Goal: Task Accomplishment & Management: Complete application form

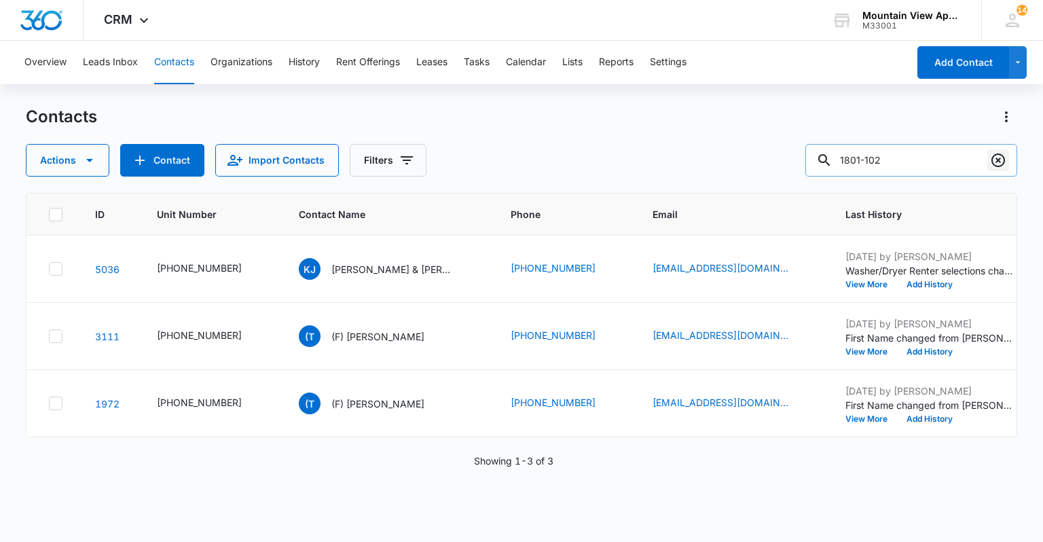
click at [997, 166] on icon "Clear" at bounding box center [998, 160] width 14 height 14
type input "1877-104"
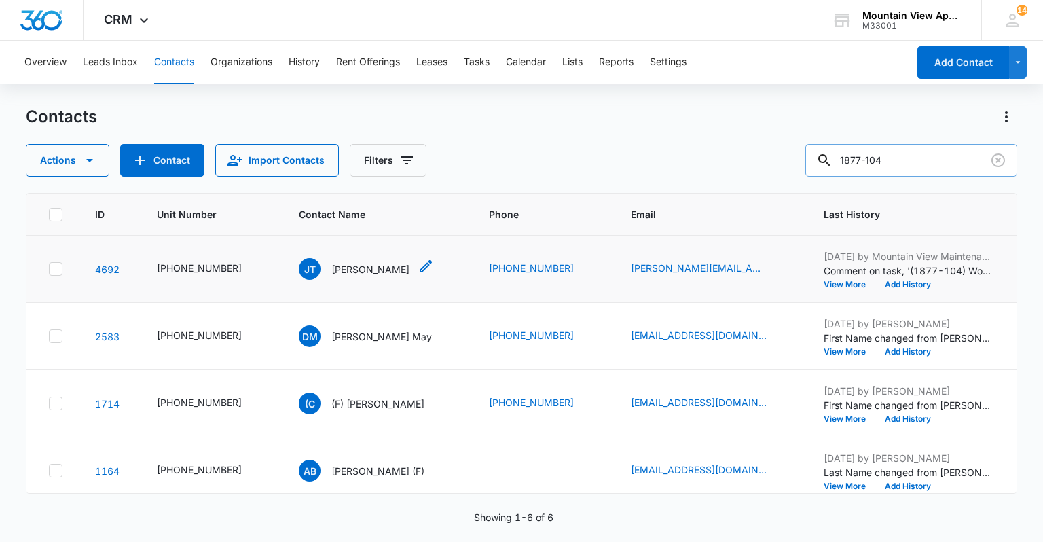
click at [353, 265] on p "[PERSON_NAME]" at bounding box center [370, 269] width 78 height 14
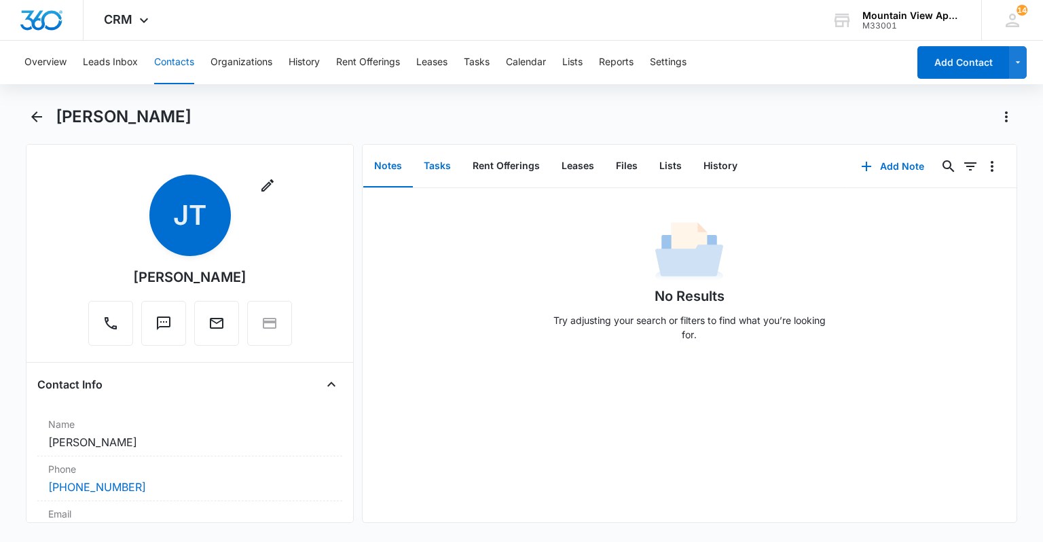
click at [447, 168] on button "Tasks" at bounding box center [437, 166] width 49 height 42
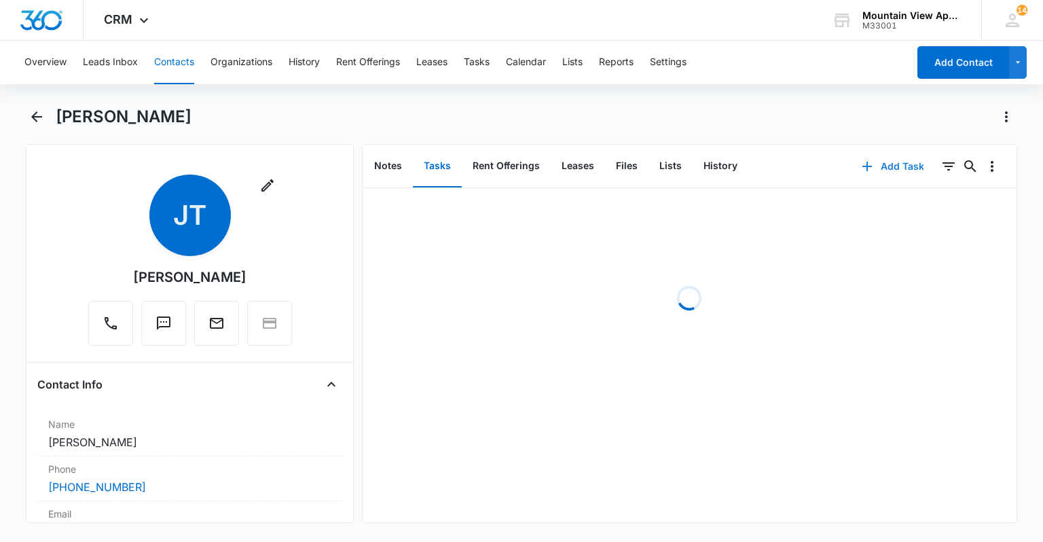
click at [874, 162] on button "Add Task" at bounding box center [893, 166] width 90 height 33
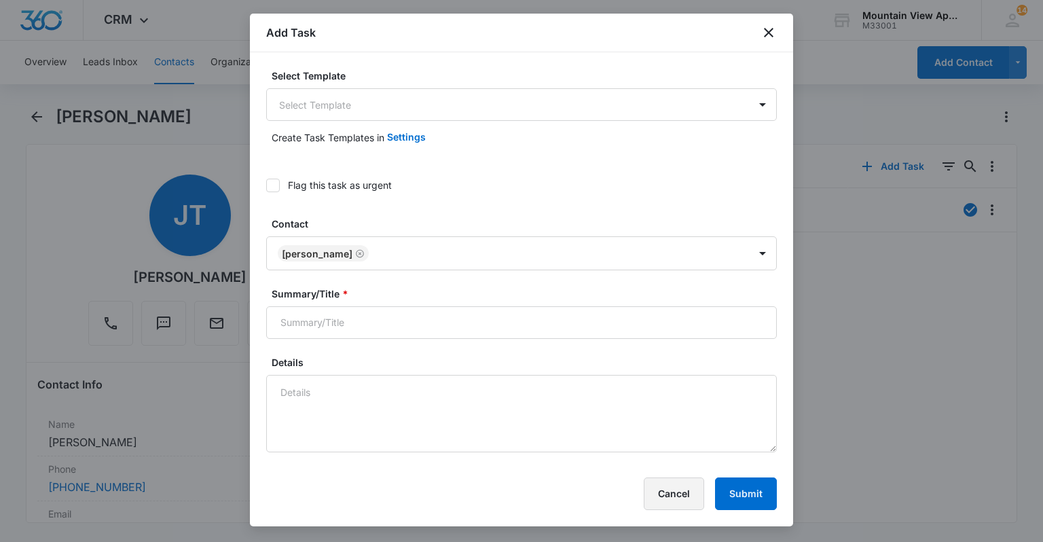
click at [674, 496] on button "Cancel" at bounding box center [674, 493] width 60 height 33
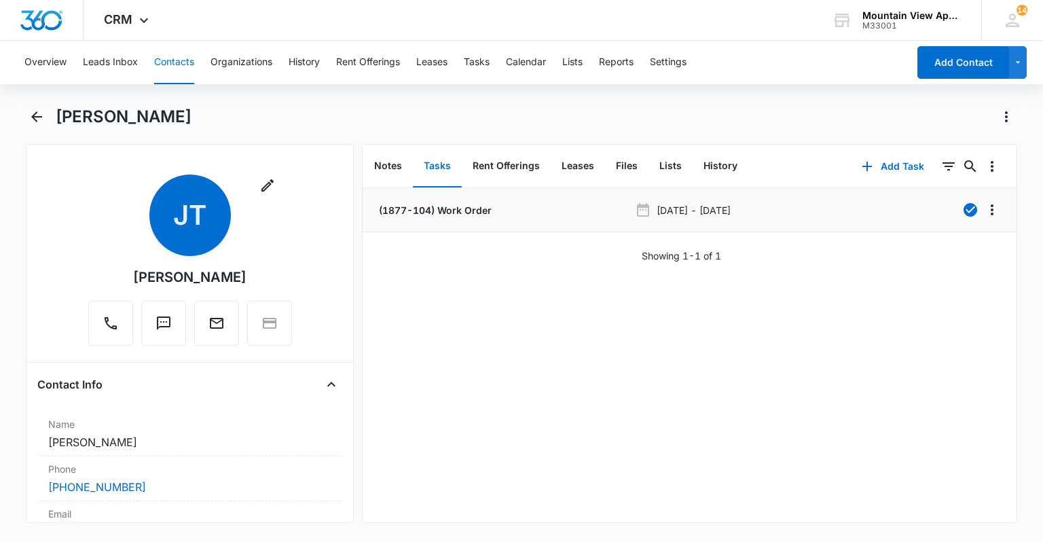
click at [445, 209] on p "(1877-104) Work Order" at bounding box center [433, 210] width 115 height 14
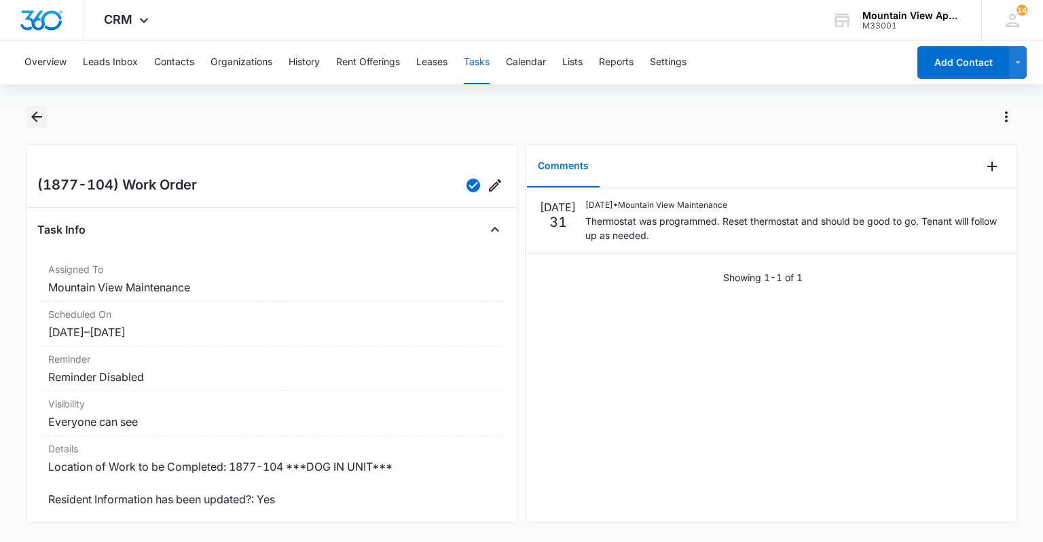
click at [32, 117] on icon "Back" at bounding box center [37, 117] width 16 height 16
click at [33, 122] on icon "Back" at bounding box center [37, 117] width 16 height 16
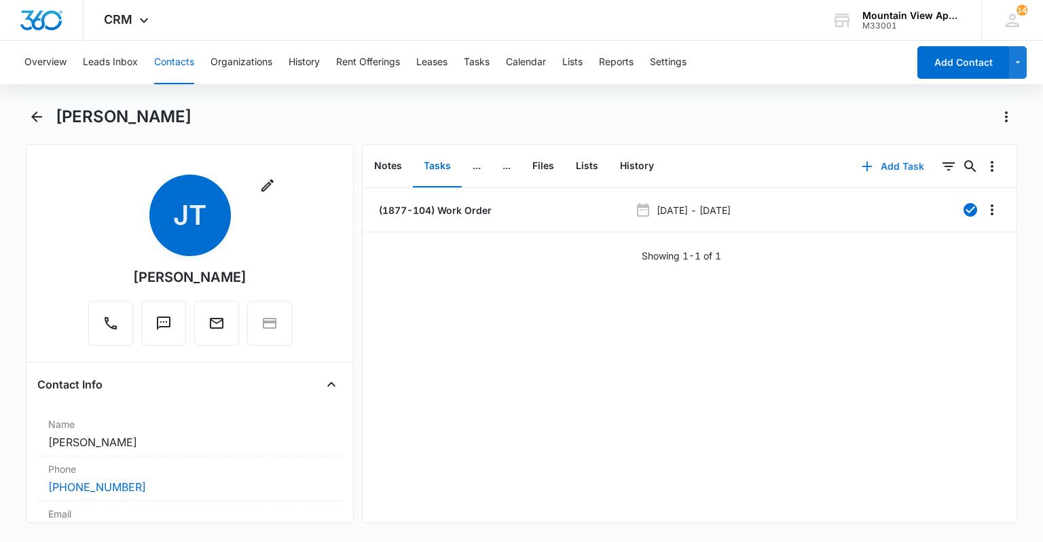
click at [875, 166] on button "Add Task" at bounding box center [893, 166] width 90 height 33
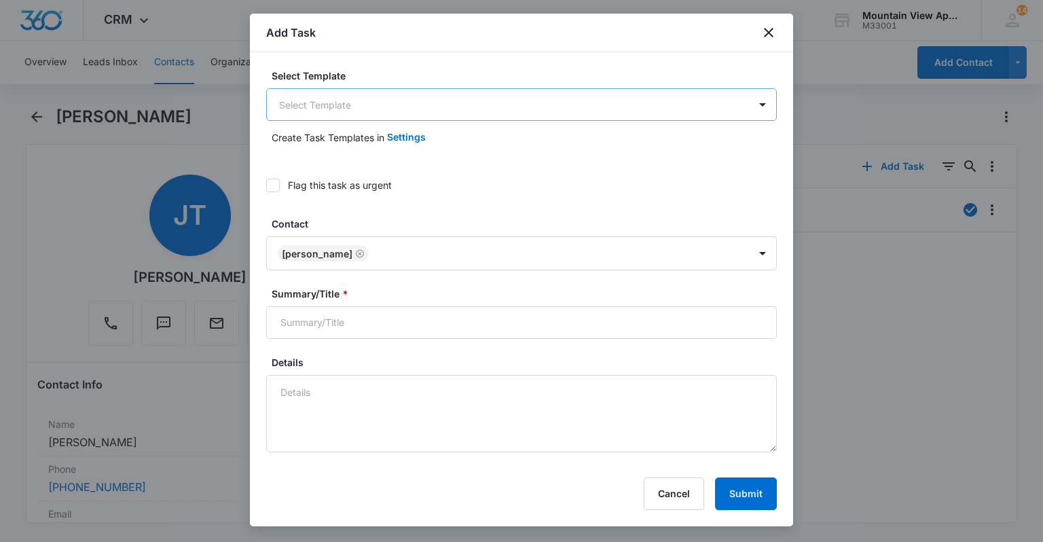
click at [363, 106] on body "CRM Apps Reputation Websites Forms CRM Email Social Content Ads Intelligence Fi…" at bounding box center [521, 271] width 1043 height 542
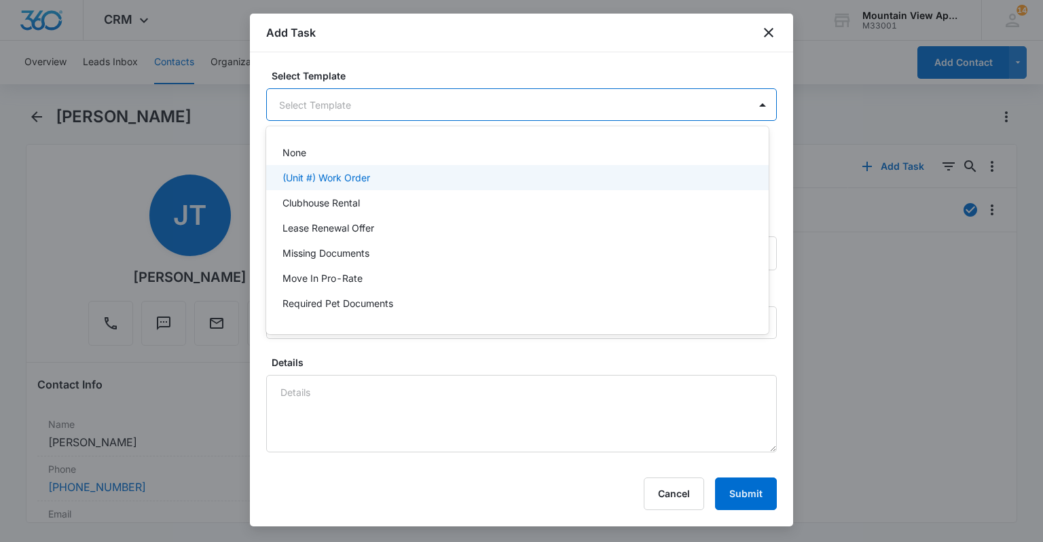
click at [361, 173] on p "(Unit #) Work Order" at bounding box center [326, 177] width 88 height 14
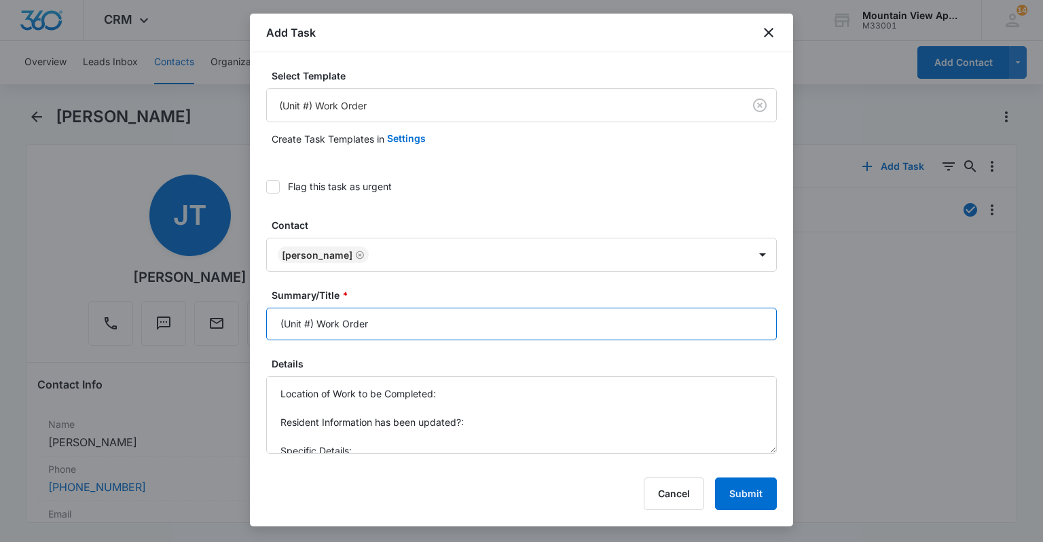
click at [310, 320] on input "(Unit #) Work Order" at bounding box center [521, 324] width 511 height 33
type input "(1877-104) Work Order"
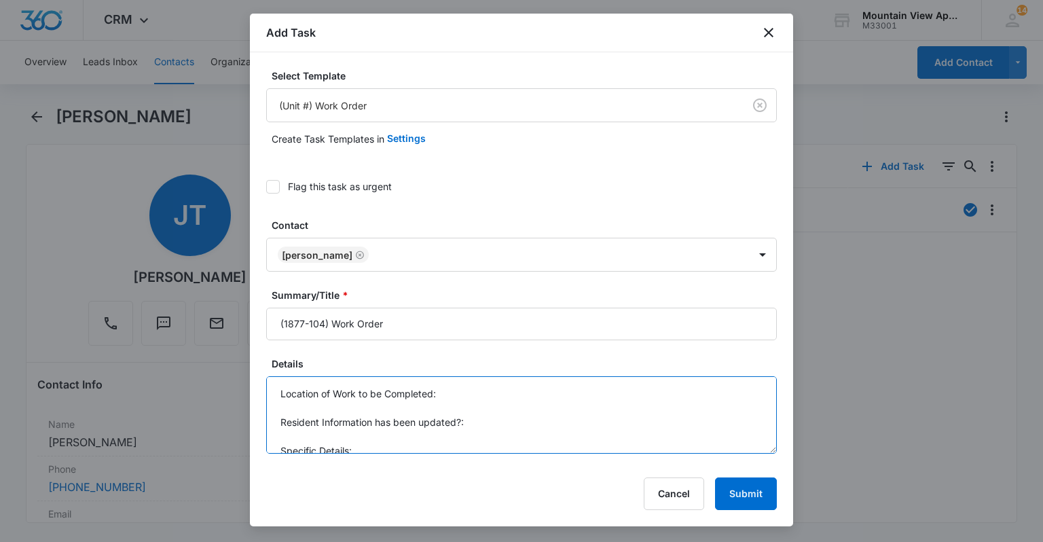
click at [485, 393] on textarea "Location of Work to be Completed: Resident Information has been updated?: Speci…" at bounding box center [521, 414] width 511 height 77
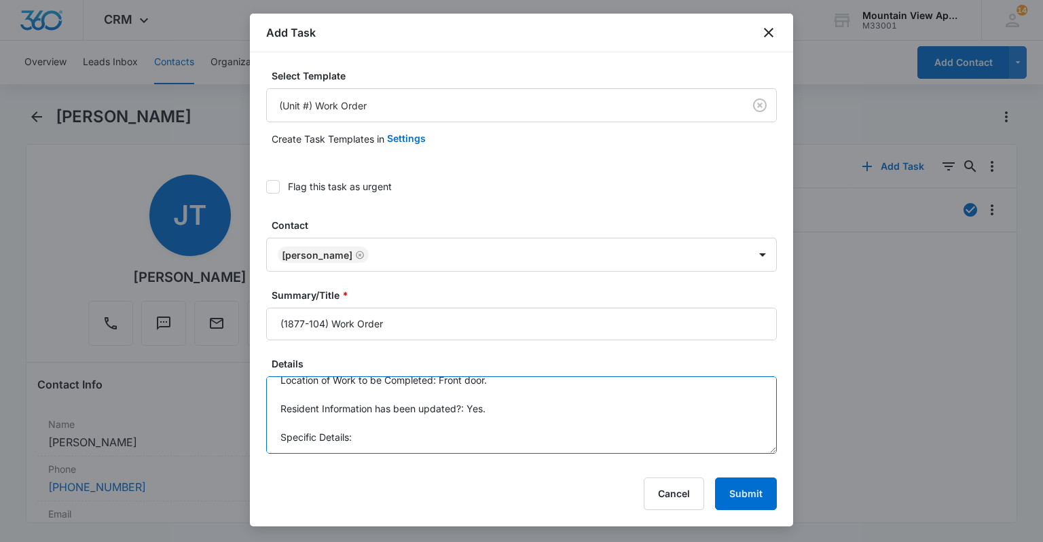
click at [502, 448] on textarea "Location of Work to be Completed: Front door. Resident Information has been upd…" at bounding box center [521, 414] width 511 height 77
click at [673, 432] on textarea "Location of Work to be Completed: Front door. Resident Information has been upd…" at bounding box center [521, 414] width 511 height 77
click at [731, 431] on textarea "Location of Work to be Completed: Front door. Resident Information has been upd…" at bounding box center [521, 414] width 511 height 77
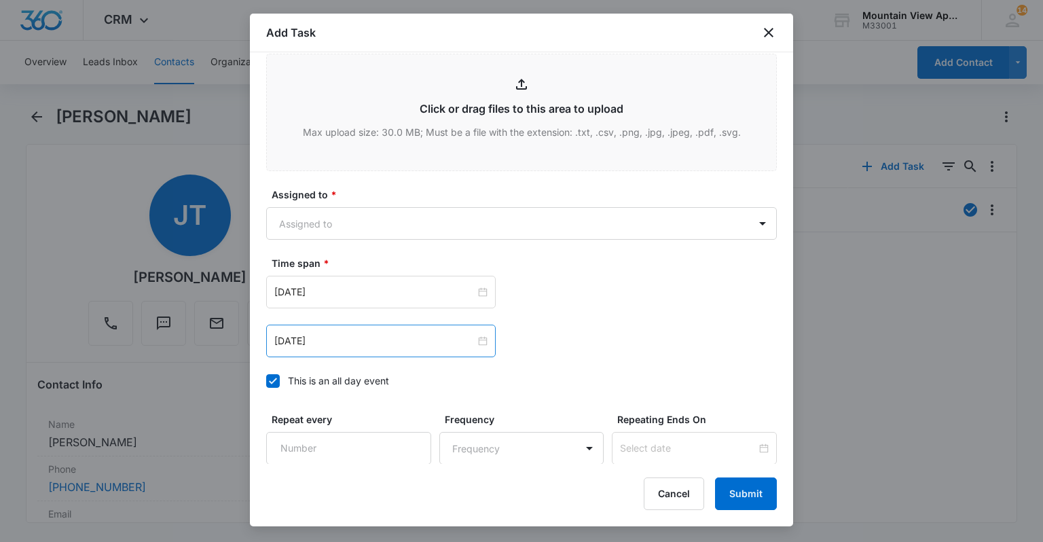
scroll to position [760, 0]
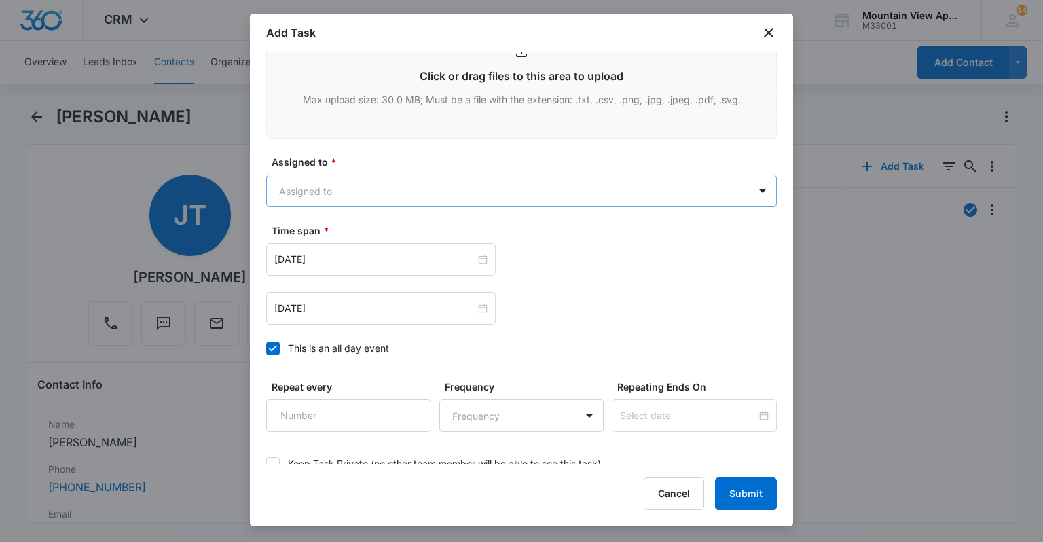
type textarea "Location of Work to be Completed: Front door. Resident Information has been upd…"
click at [360, 185] on body "CRM Apps Reputation Websites Forms CRM Email Social Content Ads Intelligence Fi…" at bounding box center [521, 271] width 1043 height 542
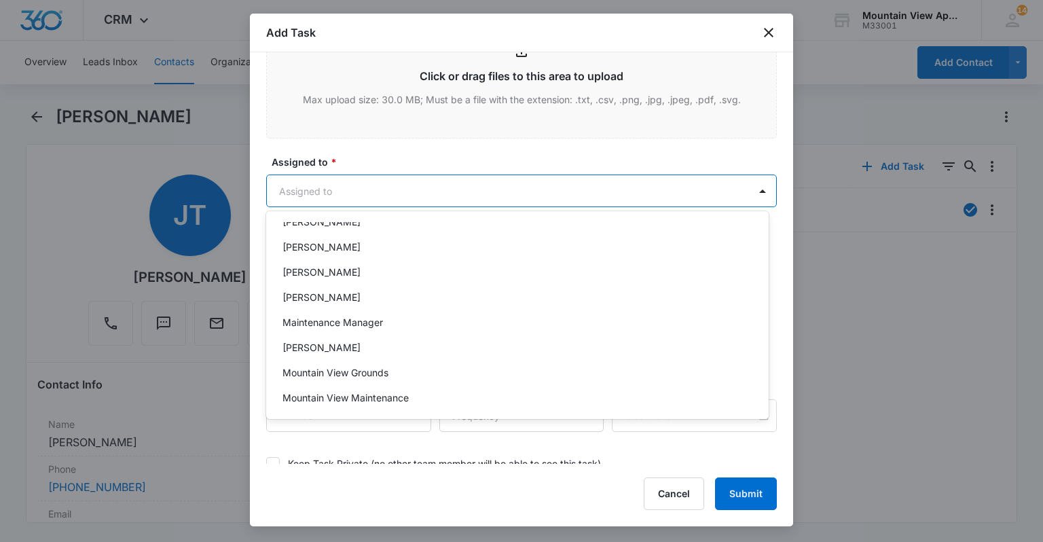
scroll to position [296, 0]
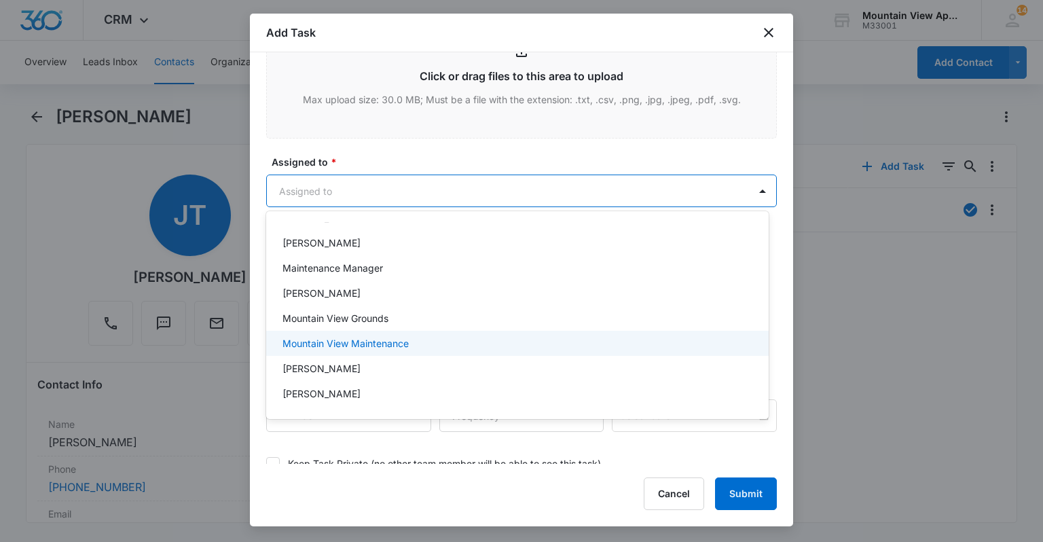
click at [355, 346] on p "Mountain View Maintenance" at bounding box center [345, 343] width 126 height 14
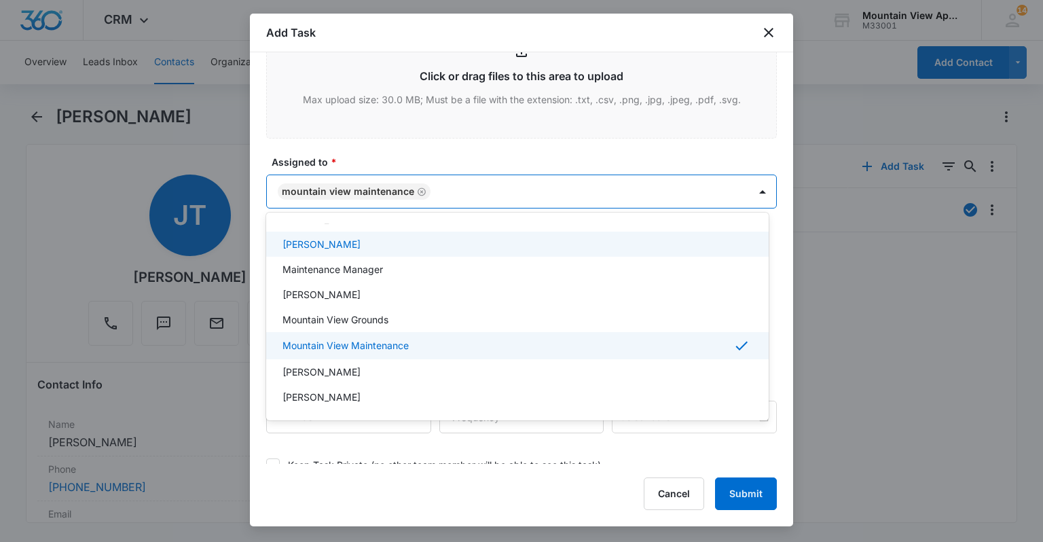
click at [491, 26] on div at bounding box center [521, 271] width 1043 height 542
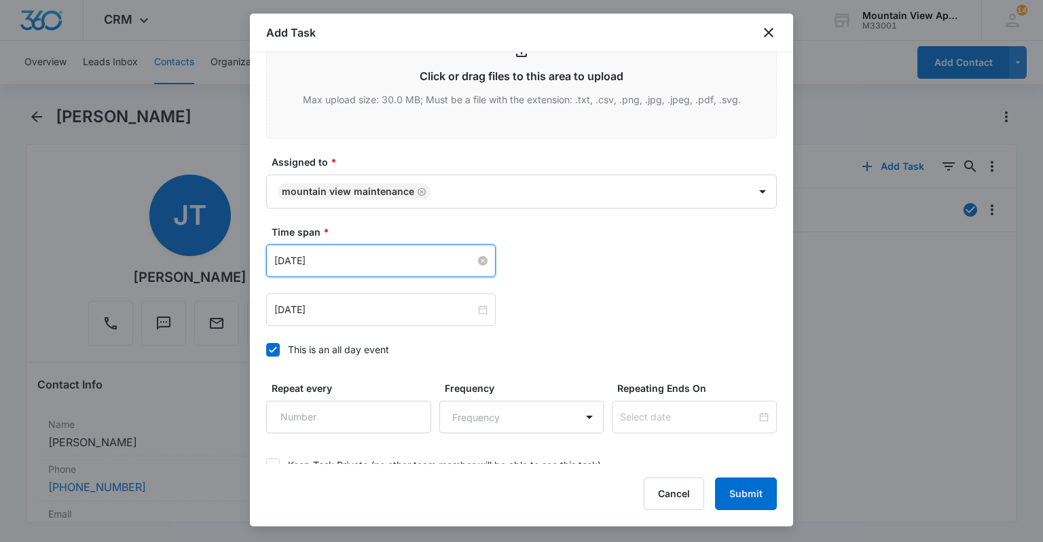
click at [314, 256] on input "[DATE]" at bounding box center [374, 260] width 201 height 15
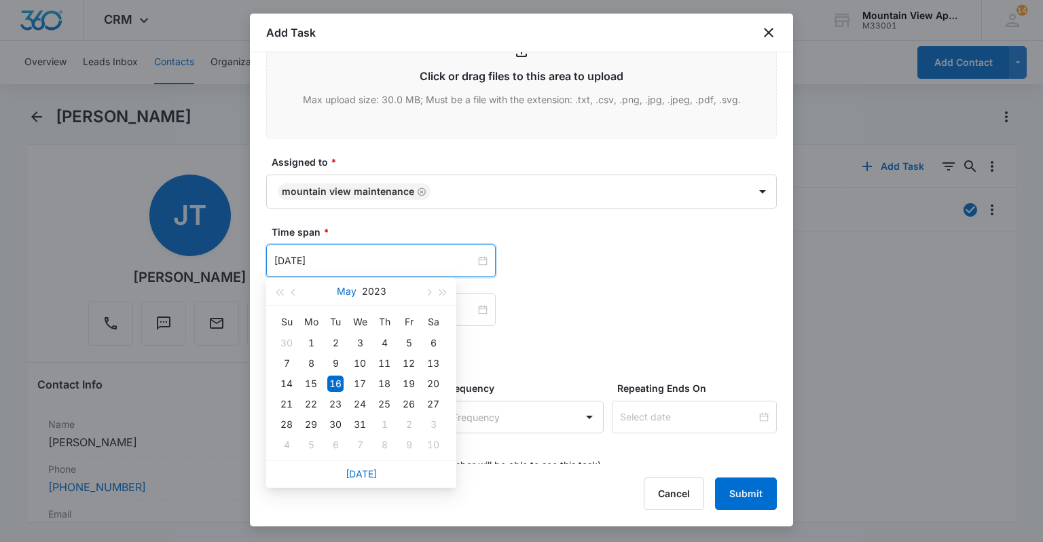
click at [342, 289] on button "May" at bounding box center [347, 291] width 20 height 27
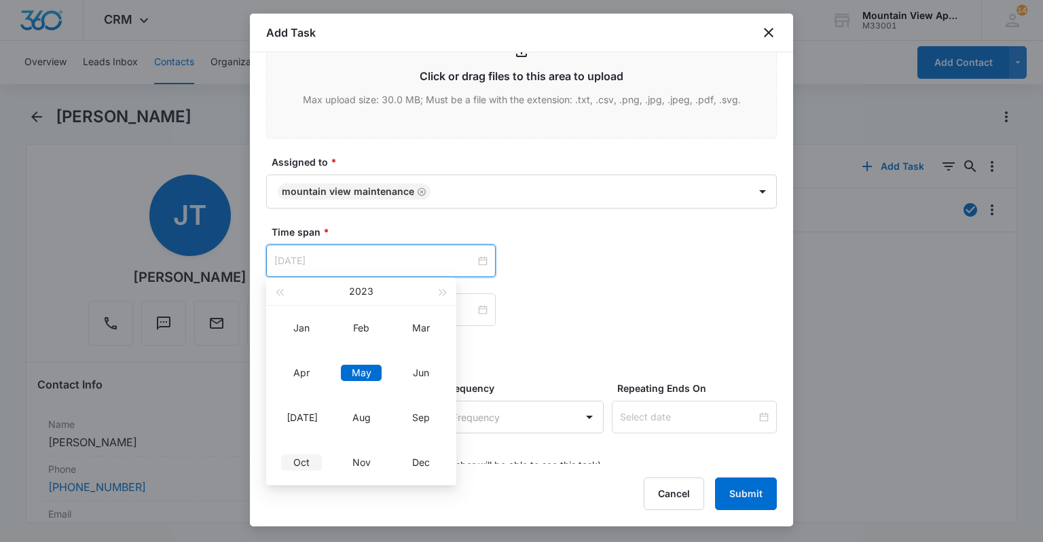
click at [295, 468] on div "Oct" at bounding box center [301, 462] width 41 height 16
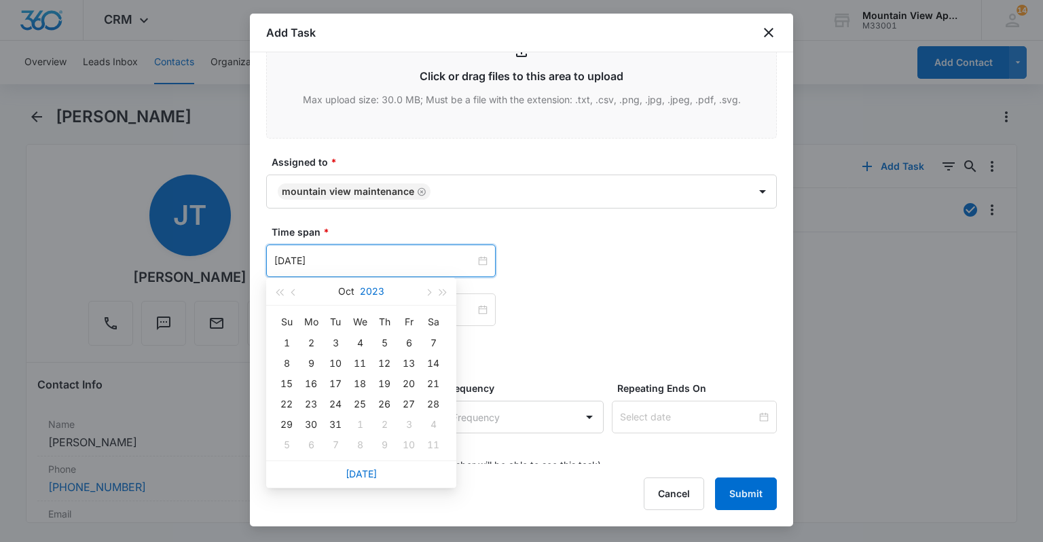
click at [380, 295] on button "2023" at bounding box center [372, 291] width 24 height 27
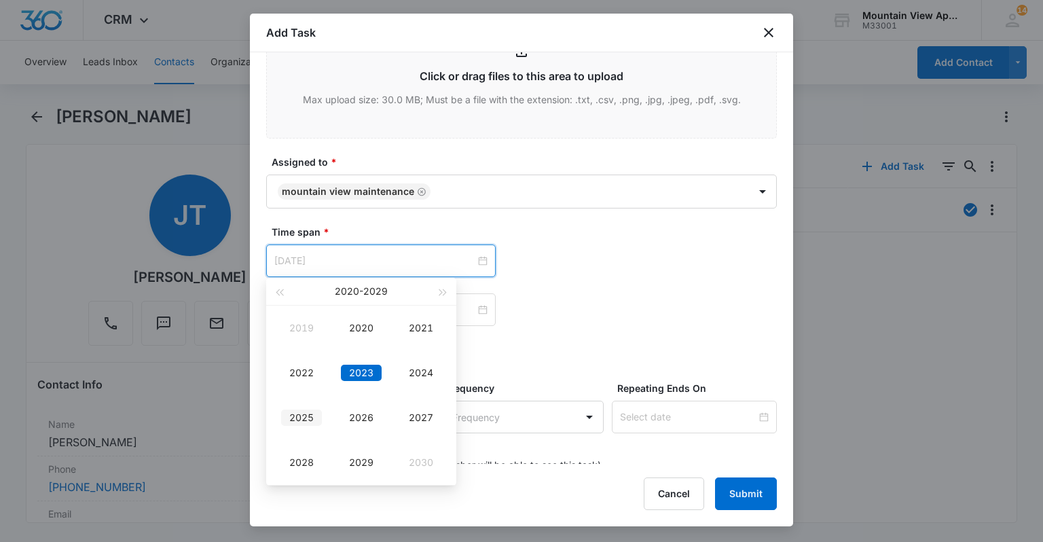
click at [297, 413] on div "2025" at bounding box center [301, 417] width 41 height 16
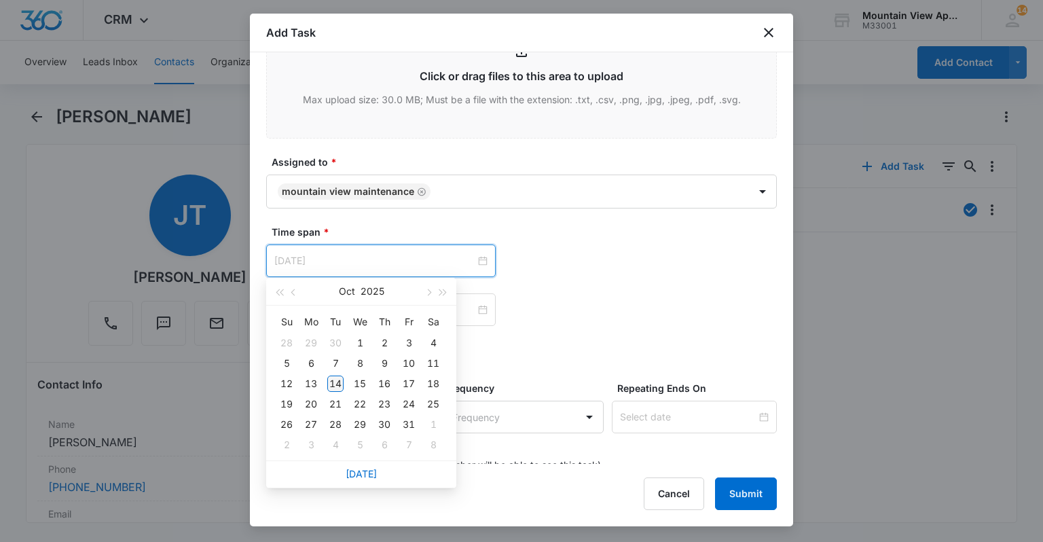
type input "[DATE]"
click at [340, 386] on div "14" at bounding box center [335, 383] width 16 height 16
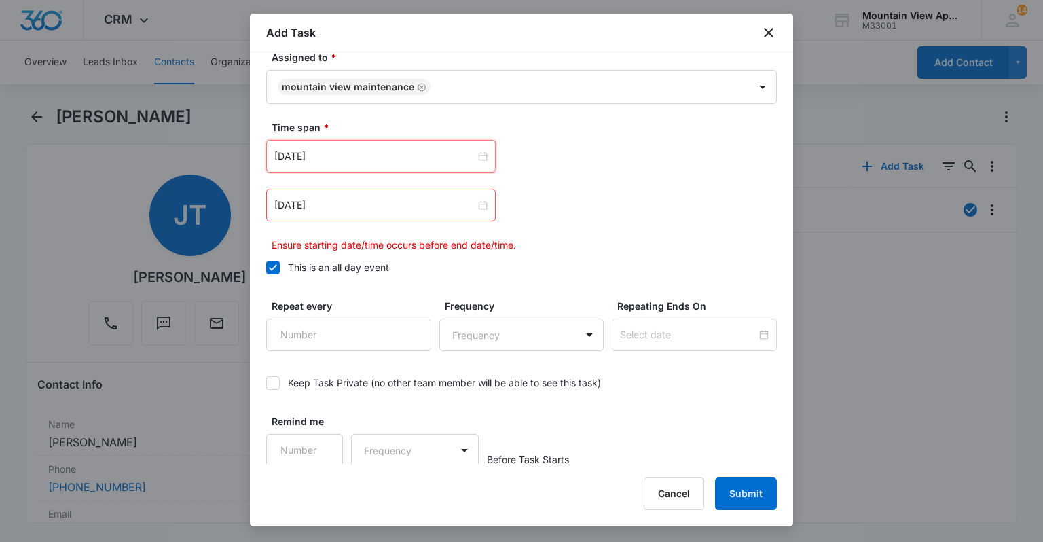
scroll to position [866, 0]
click at [327, 191] on div "[DATE]" at bounding box center [380, 203] width 229 height 33
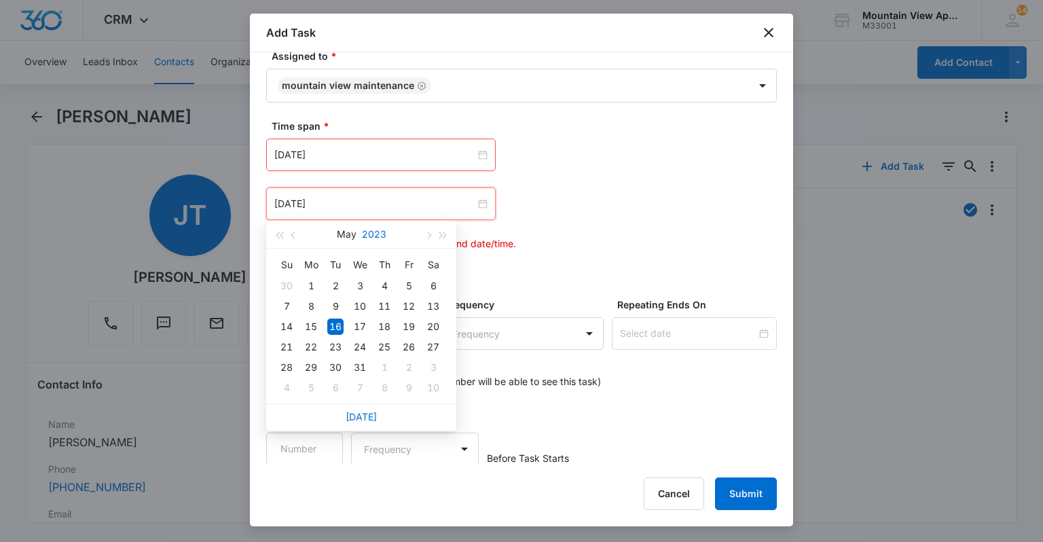
click at [373, 228] on button "2023" at bounding box center [374, 234] width 24 height 27
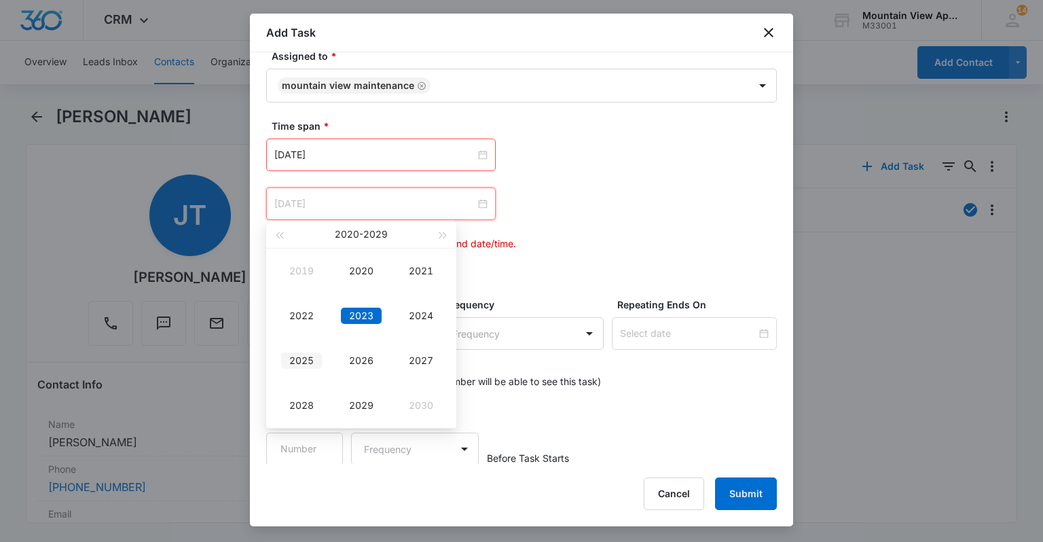
click at [308, 359] on div "2025" at bounding box center [301, 360] width 41 height 16
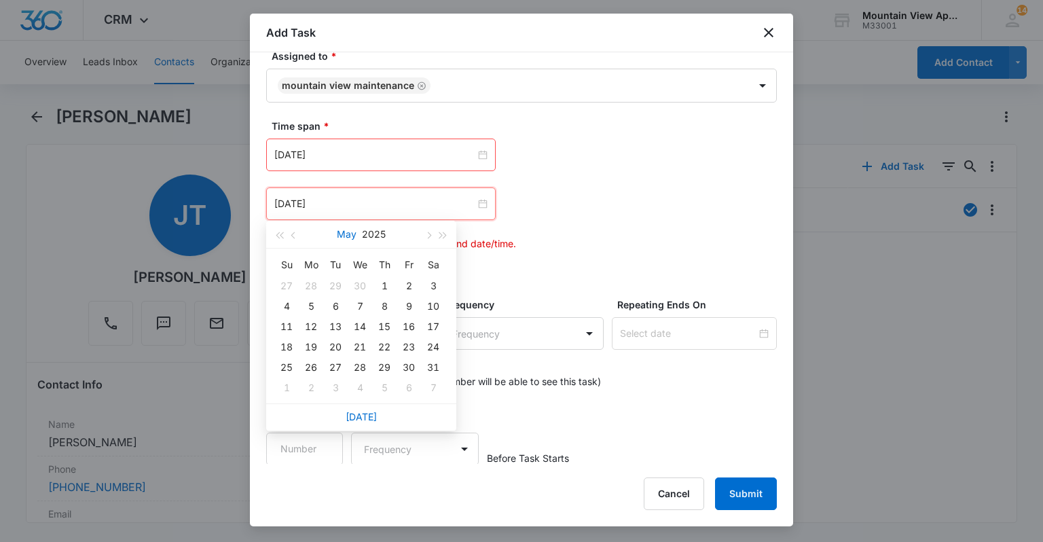
click at [344, 237] on button "May" at bounding box center [347, 234] width 20 height 27
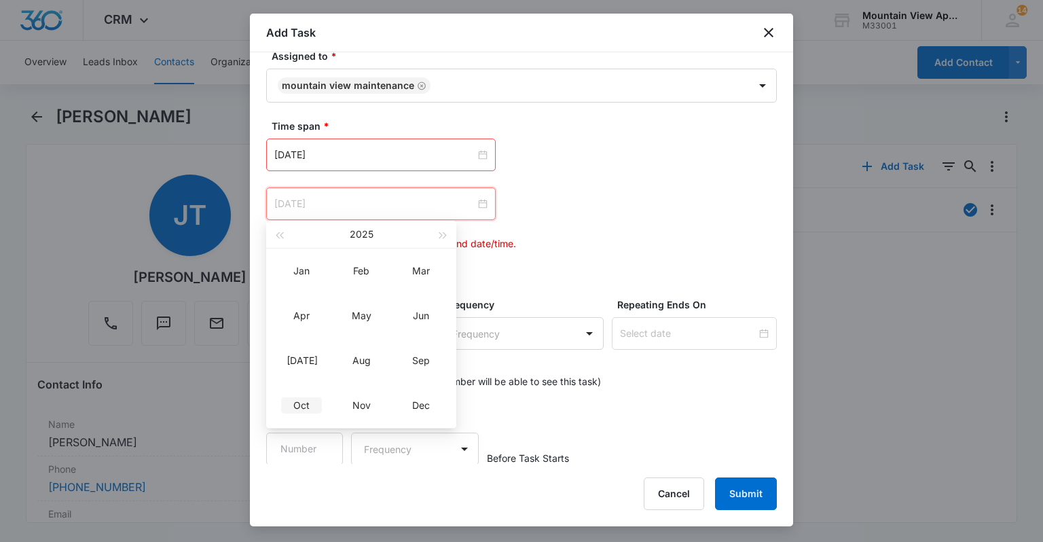
click at [306, 402] on div "Oct" at bounding box center [301, 405] width 41 height 16
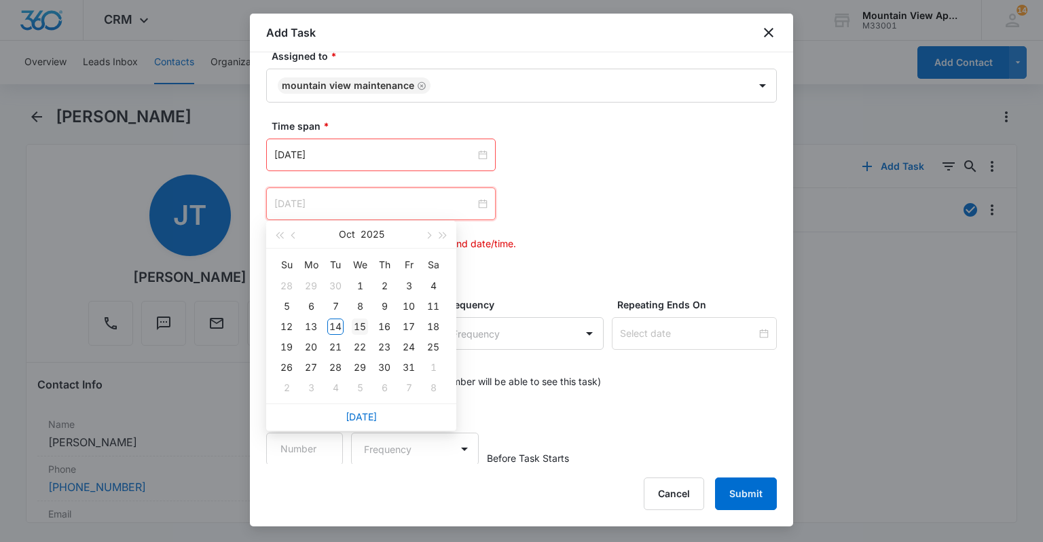
type input "[DATE]"
click at [352, 329] on div "15" at bounding box center [360, 326] width 16 height 16
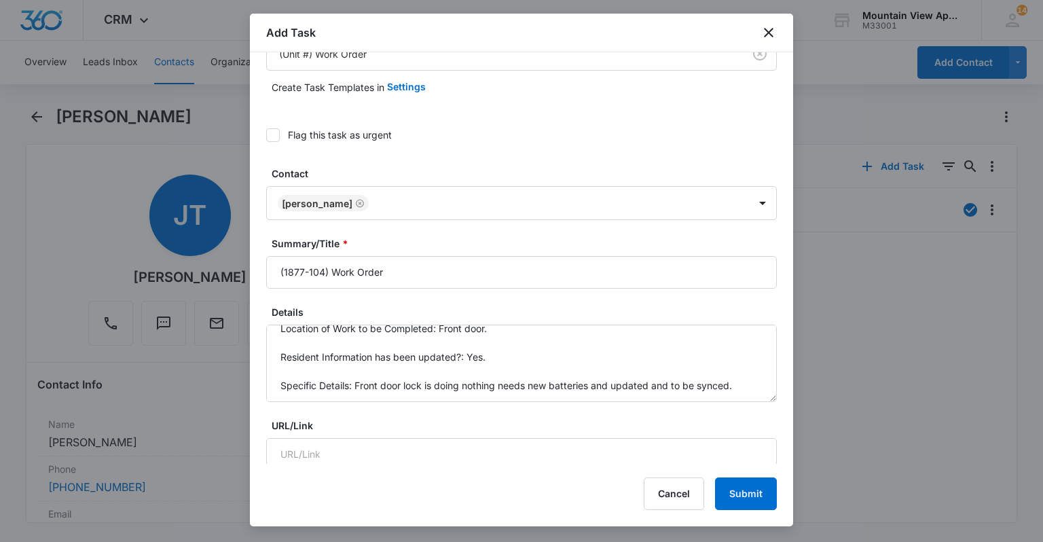
scroll to position [0, 0]
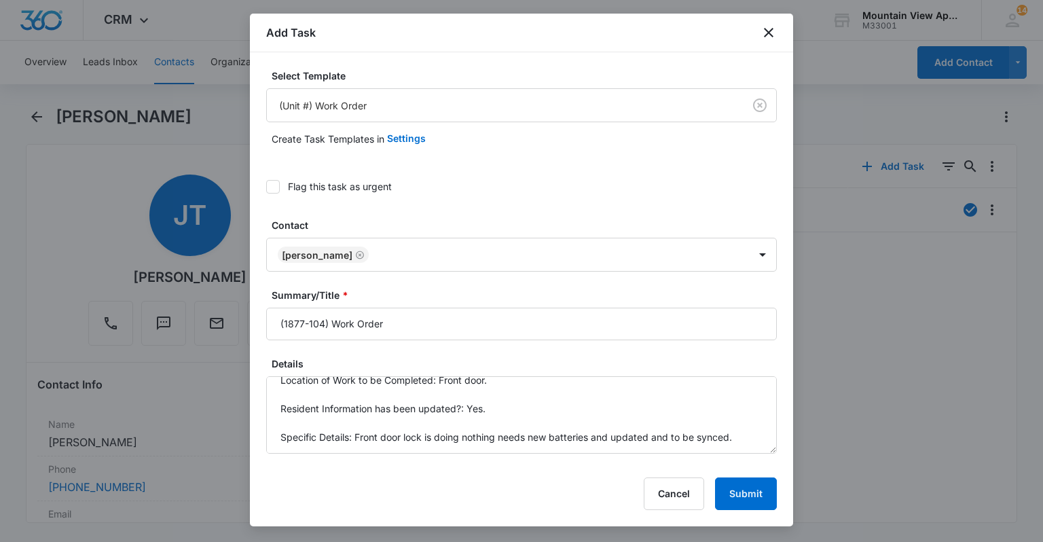
click at [308, 183] on div "Flag this task as urgent" at bounding box center [340, 186] width 104 height 14
click at [266, 187] on input "Flag this task as urgent" at bounding box center [266, 187] width 0 height 0
click at [743, 492] on button "Submit" at bounding box center [746, 493] width 62 height 33
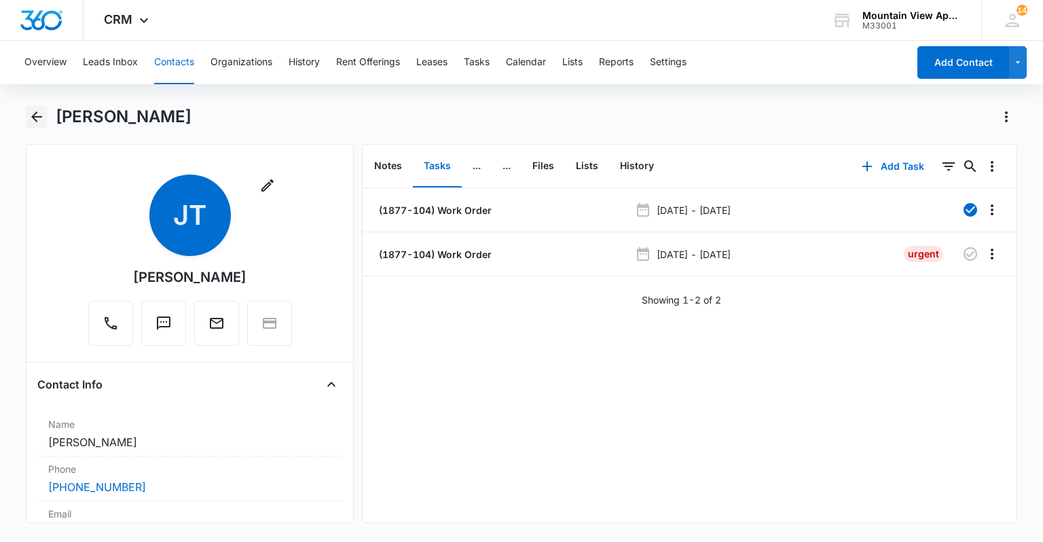
click at [41, 115] on icon "Back" at bounding box center [37, 117] width 16 height 16
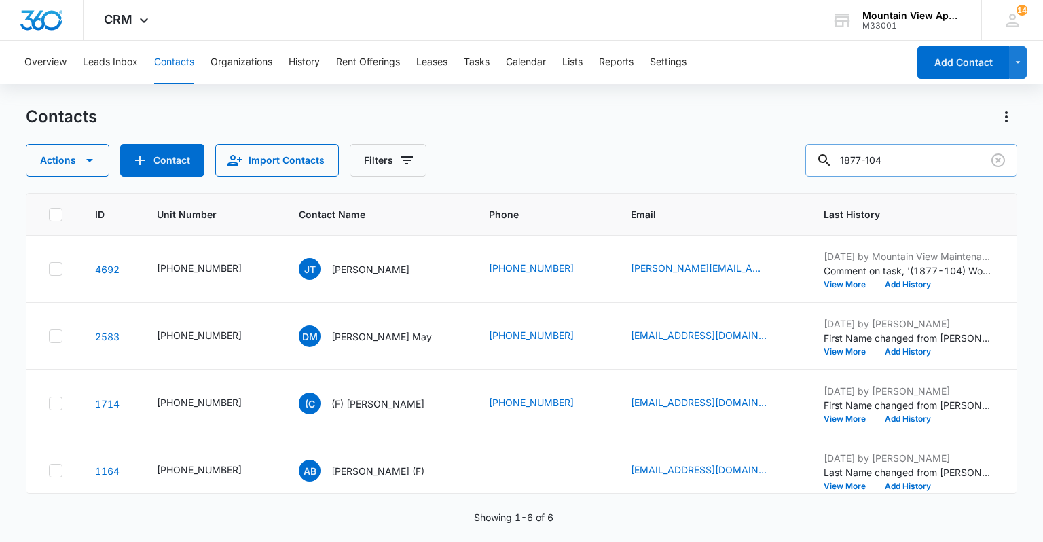
click at [960, 158] on input "1877-104" at bounding box center [911, 160] width 212 height 33
click at [1005, 163] on icon "Clear" at bounding box center [998, 160] width 16 height 16
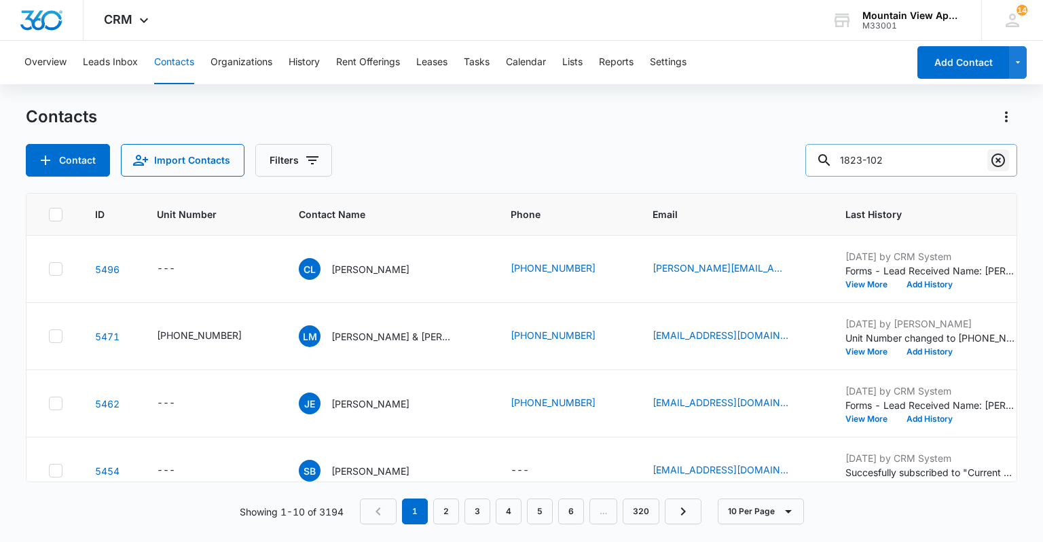
type input "1823-102"
